Goal: Task Accomplishment & Management: Manage account settings

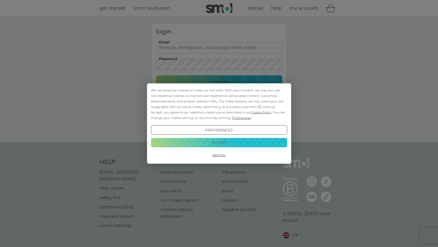
click at [227, 142] on button "Accept" at bounding box center [219, 141] width 136 height 9
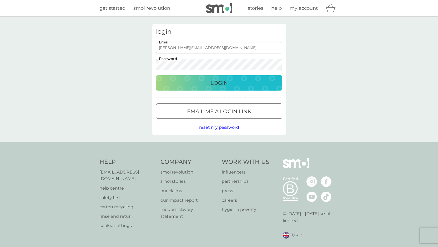
click at [219, 83] on p "Login" at bounding box center [218, 83] width 17 height 8
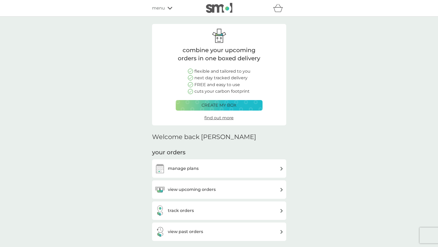
click at [184, 167] on h3 "manage plans" at bounding box center [183, 168] width 31 height 7
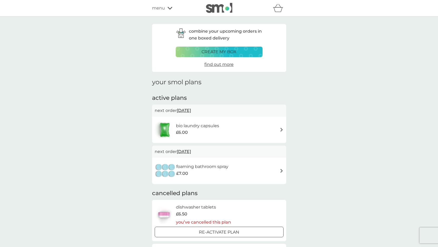
click at [191, 168] on h6 "foaming bathroom spray" at bounding box center [202, 166] width 52 height 7
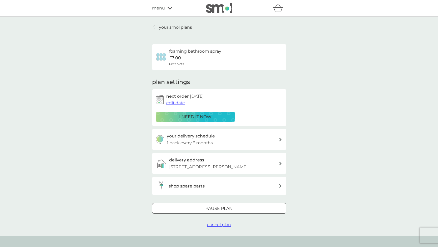
click at [218, 226] on span "cancel plan" at bounding box center [219, 224] width 24 height 5
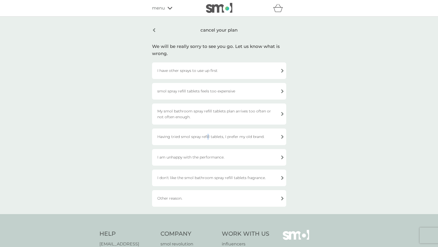
click at [207, 136] on div "Having tried smol spray refill tablets, I prefer my old brand." at bounding box center [219, 136] width 134 height 17
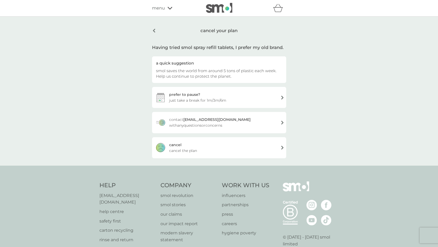
click at [173, 147] on div "cancel" at bounding box center [175, 145] width 12 height 6
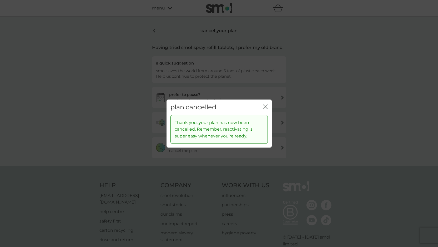
click at [264, 106] on icon "close" at bounding box center [265, 106] width 5 height 5
